Goal: Information Seeking & Learning: Learn about a topic

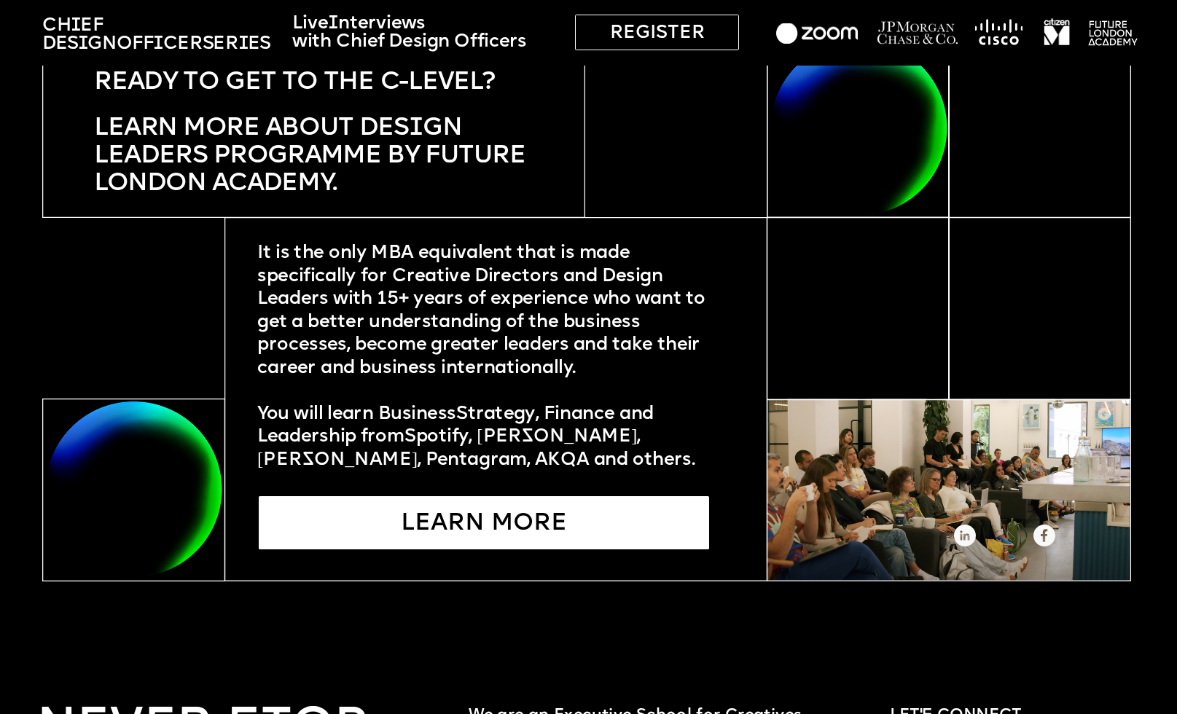
scroll to position [4147, 0]
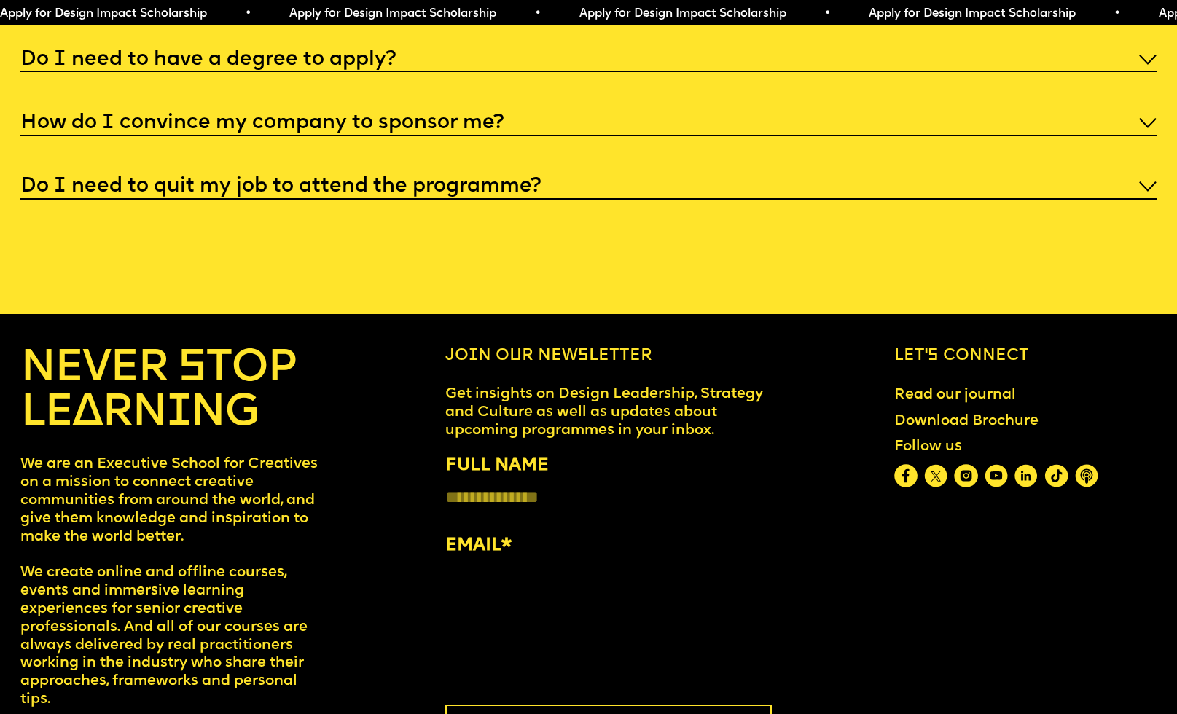
scroll to position [6391, 0]
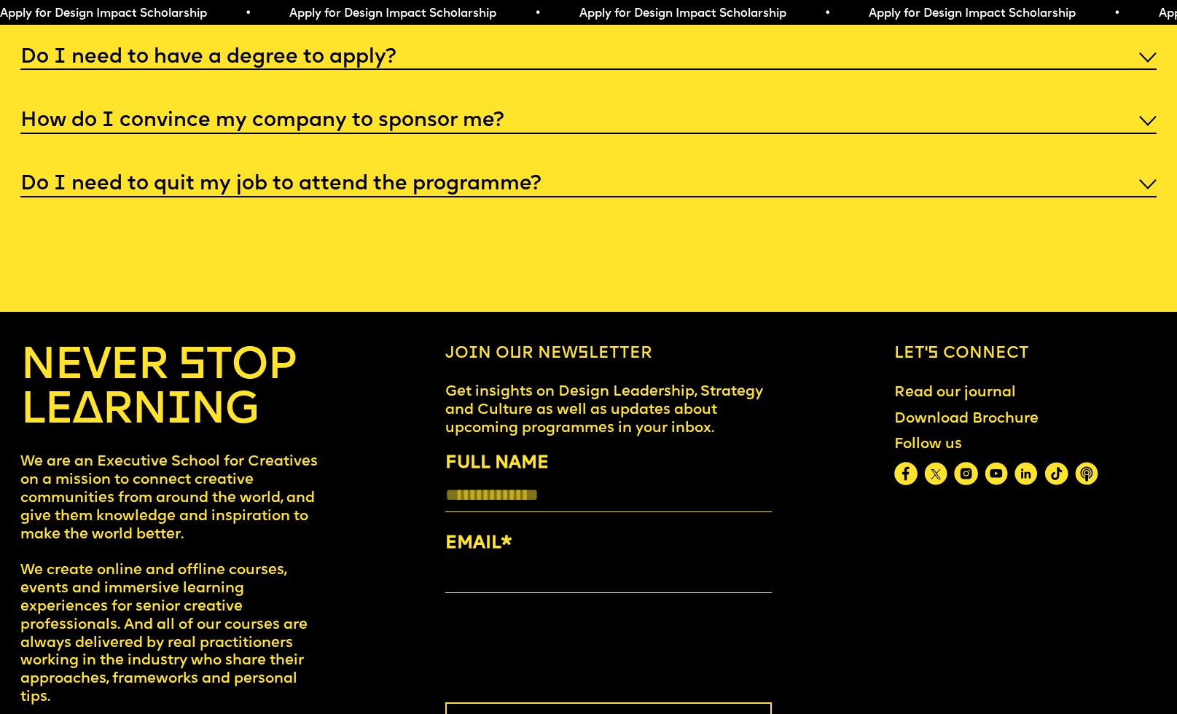
click at [461, 177] on h5 "Do I need to quit my job to attend the programme?" at bounding box center [280, 184] width 520 height 15
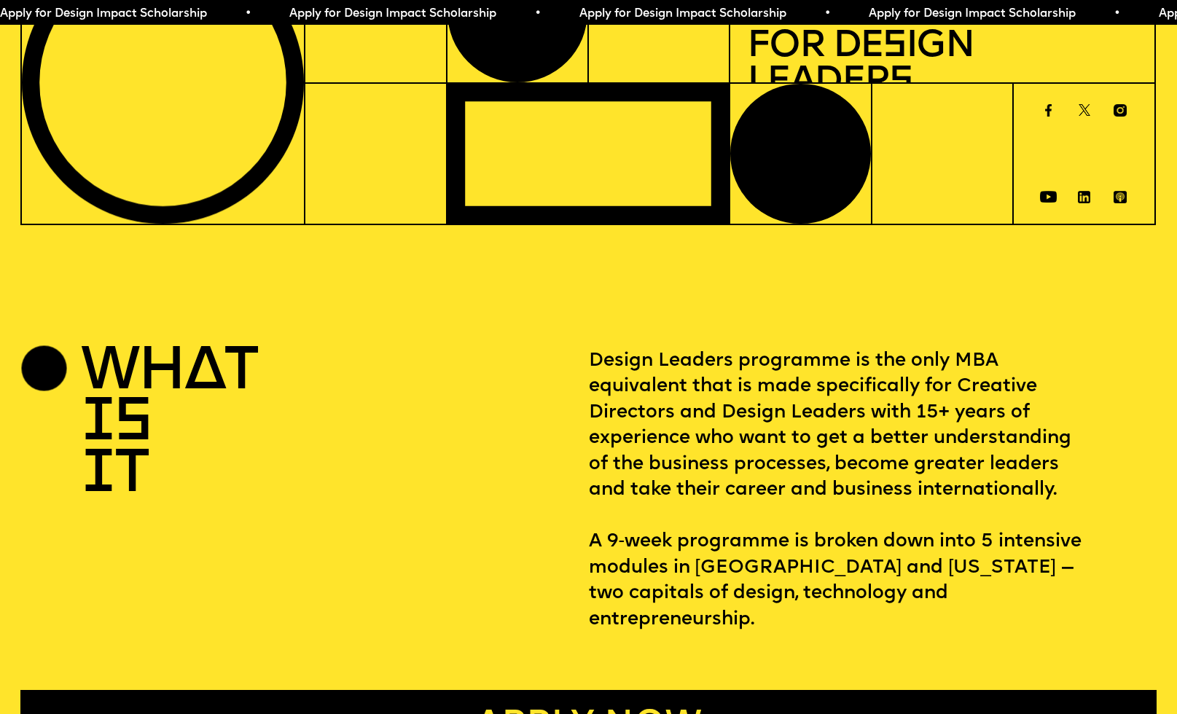
scroll to position [0, 0]
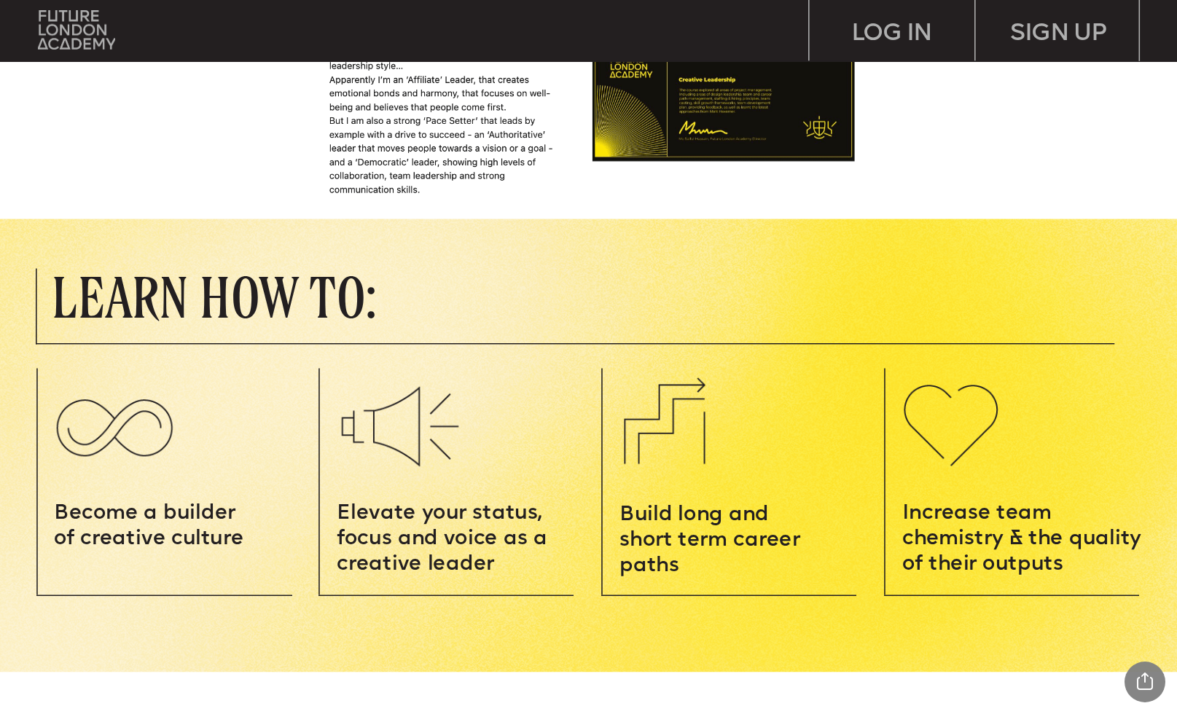
scroll to position [1664, 0]
